Goal: Find specific page/section: Find specific page/section

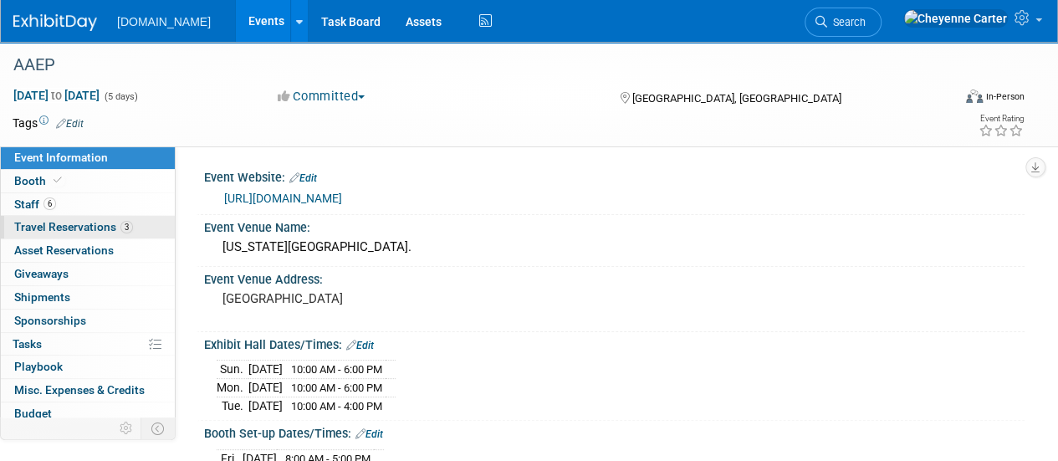
click at [65, 225] on span "Travel Reservations 3" at bounding box center [73, 226] width 119 height 13
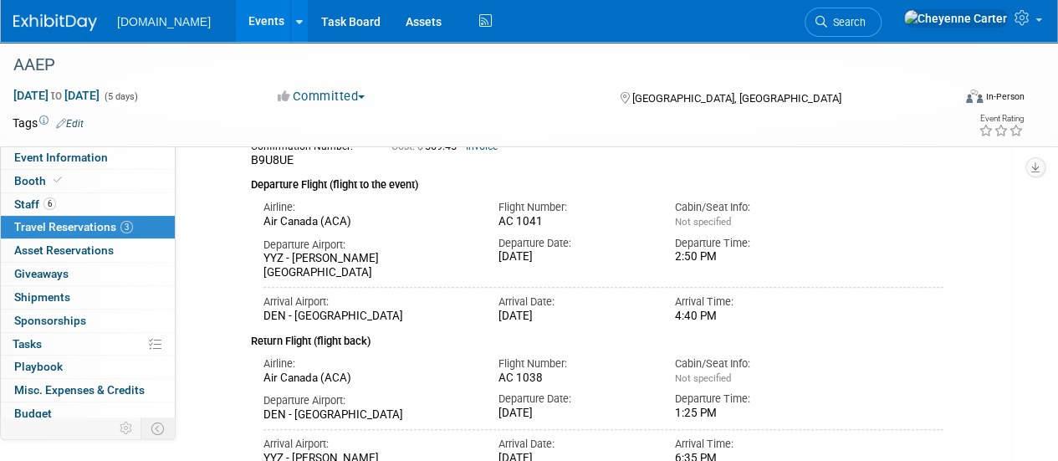
scroll to position [167, 0]
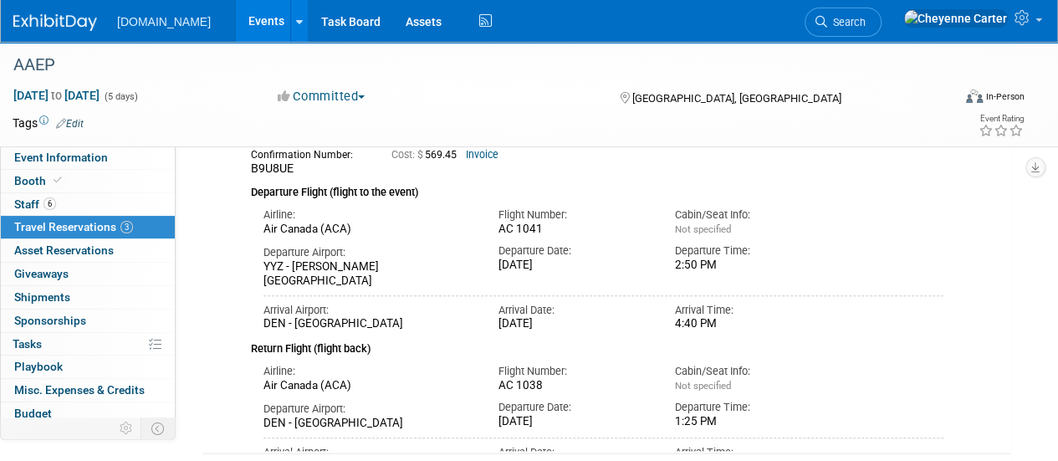
click at [80, 19] on img at bounding box center [55, 22] width 84 height 17
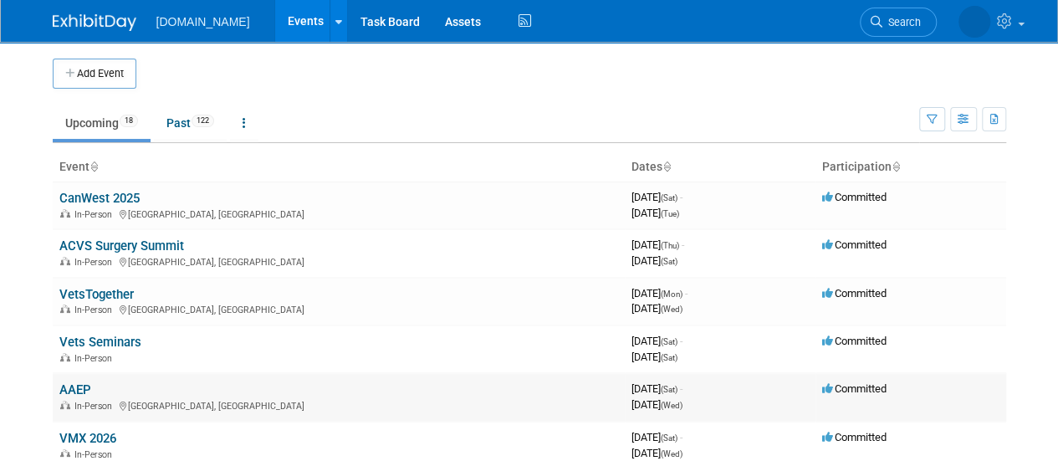
click at [80, 389] on link "AAEP" at bounding box center [75, 389] width 32 height 15
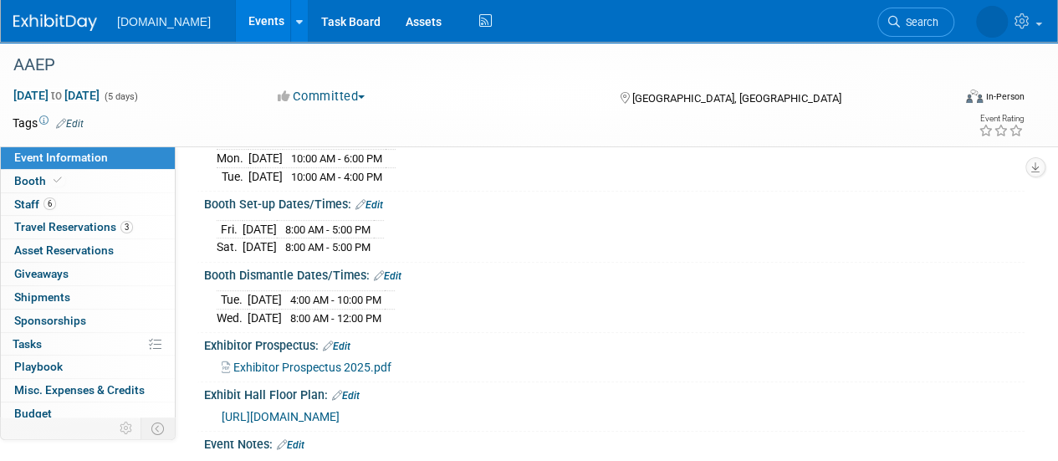
scroll to position [418, 0]
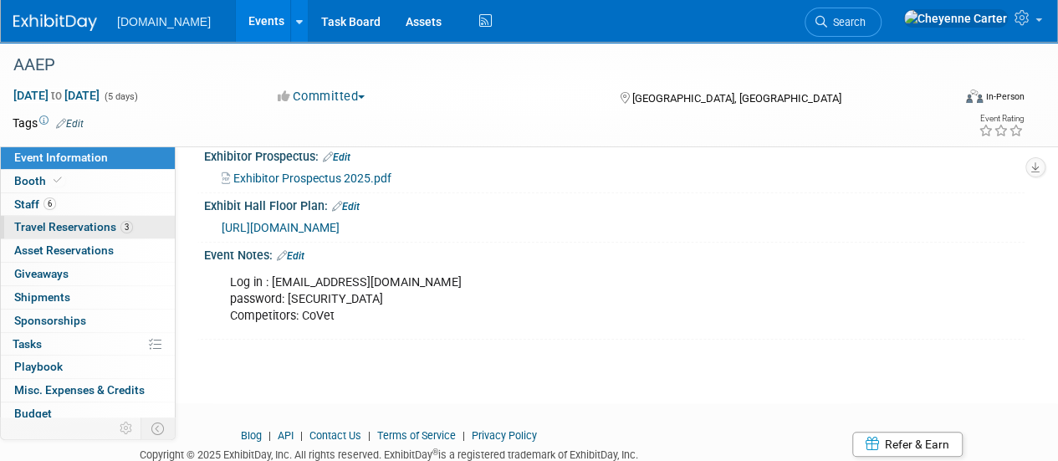
click at [89, 228] on span "Travel Reservations 3" at bounding box center [73, 226] width 119 height 13
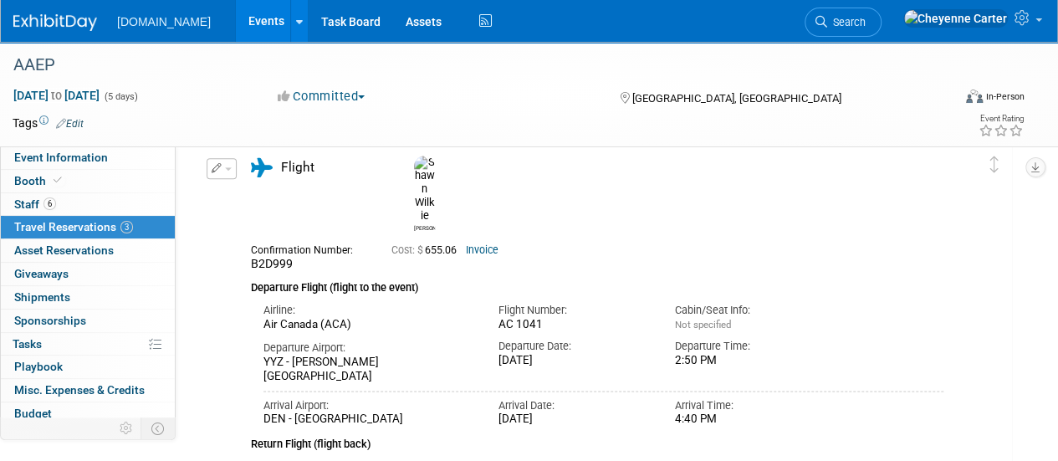
scroll to position [502, 0]
